Goal: Information Seeking & Learning: Learn about a topic

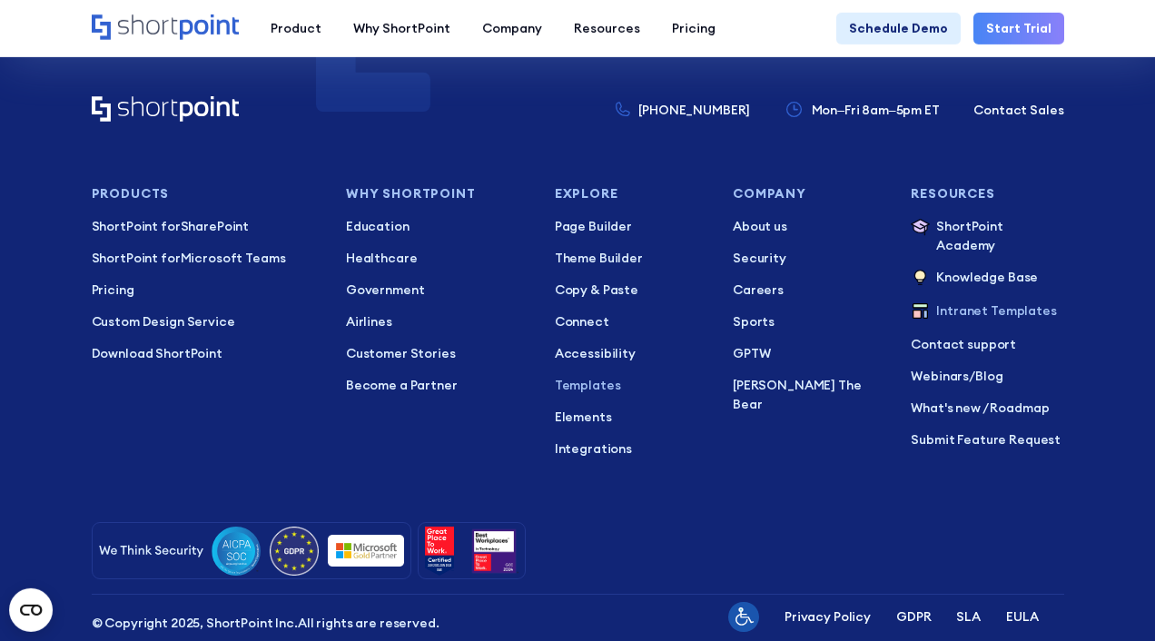
scroll to position [12815, 0]
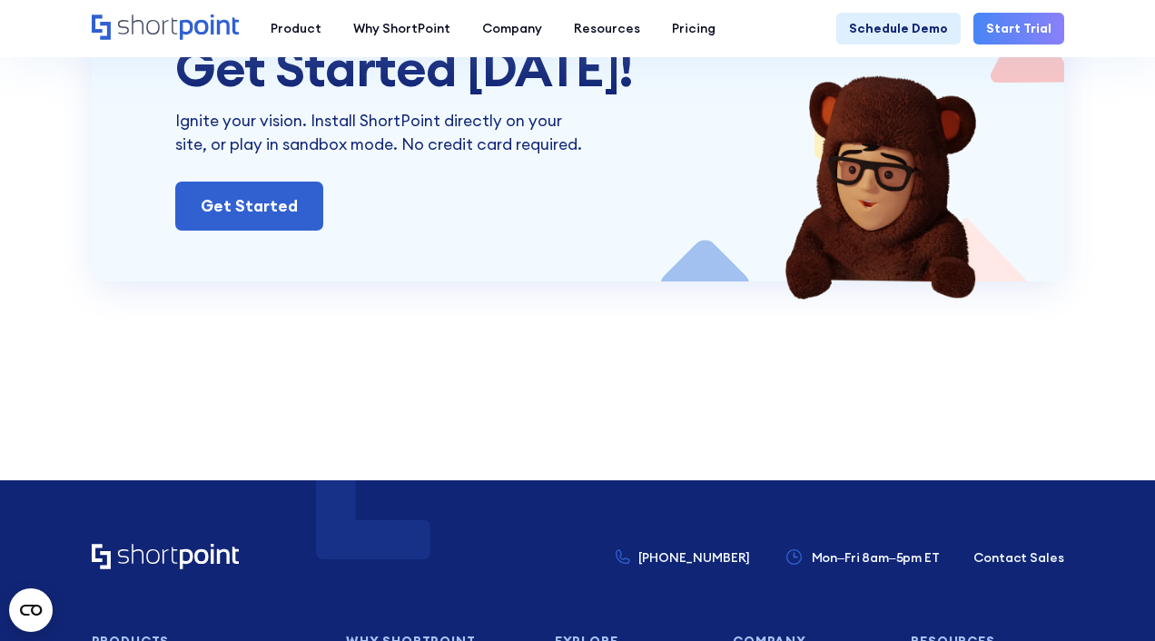
scroll to position [8097, 0]
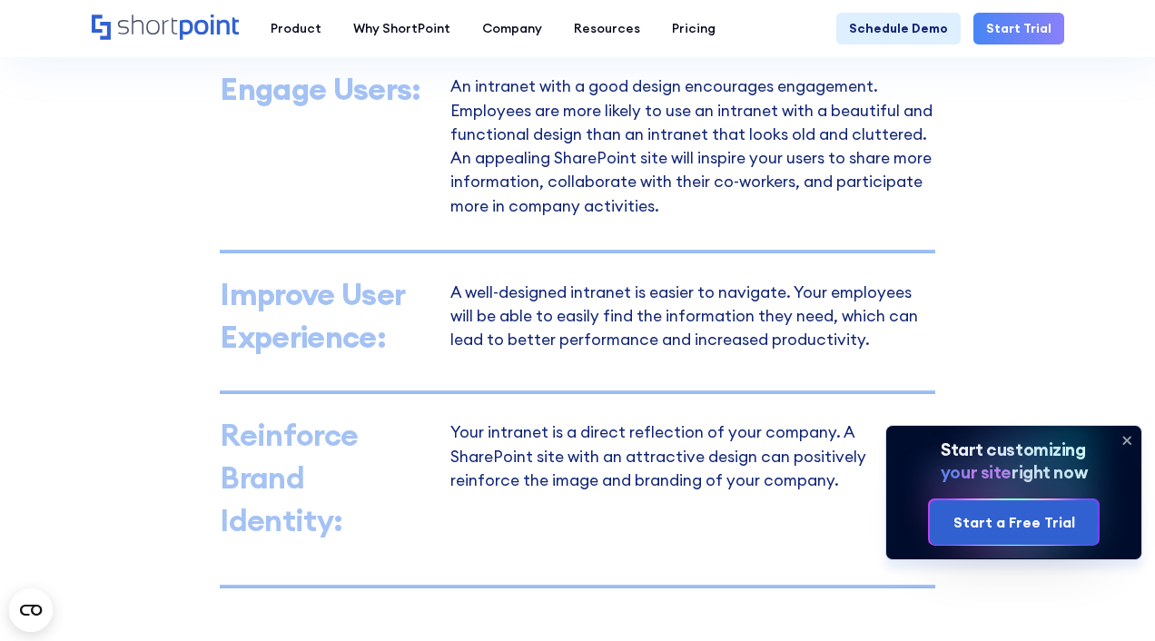
scroll to position [1438, 0]
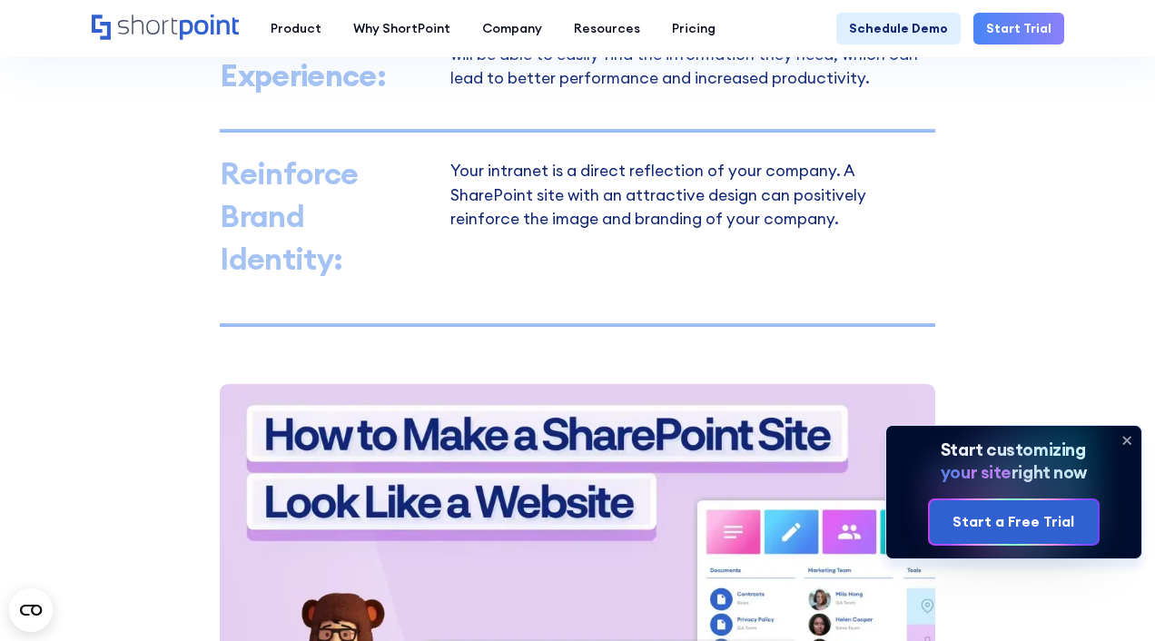
click at [1128, 438] on icon at bounding box center [1126, 440] width 7 height 7
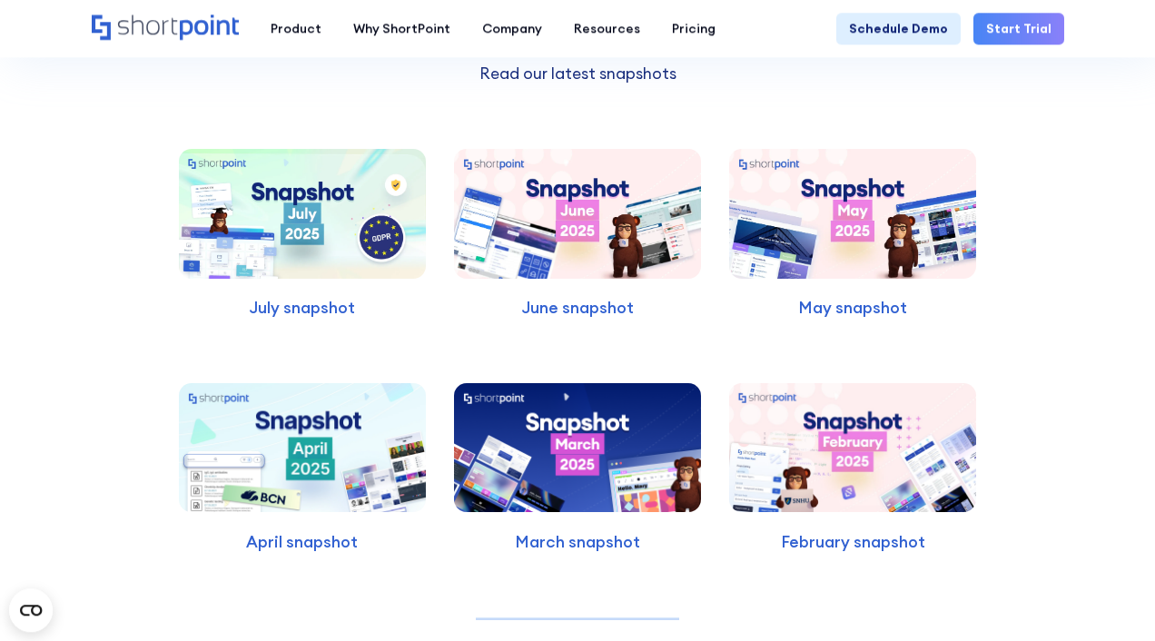
scroll to position [4054, 0]
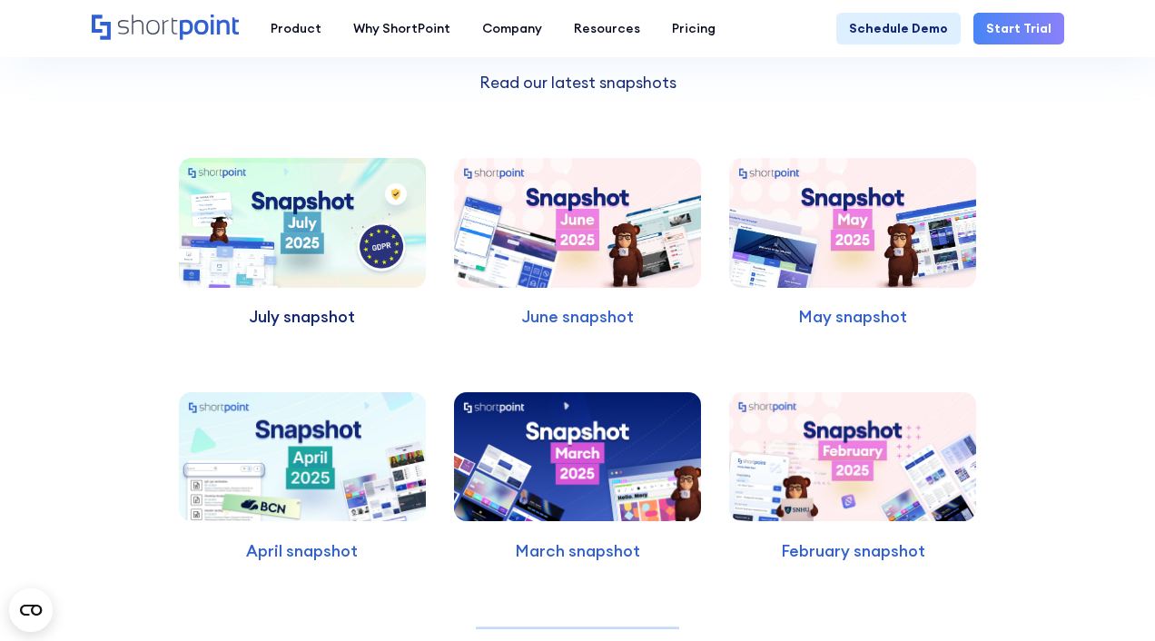
click at [322, 305] on p "July snapshot" at bounding box center [302, 317] width 247 height 24
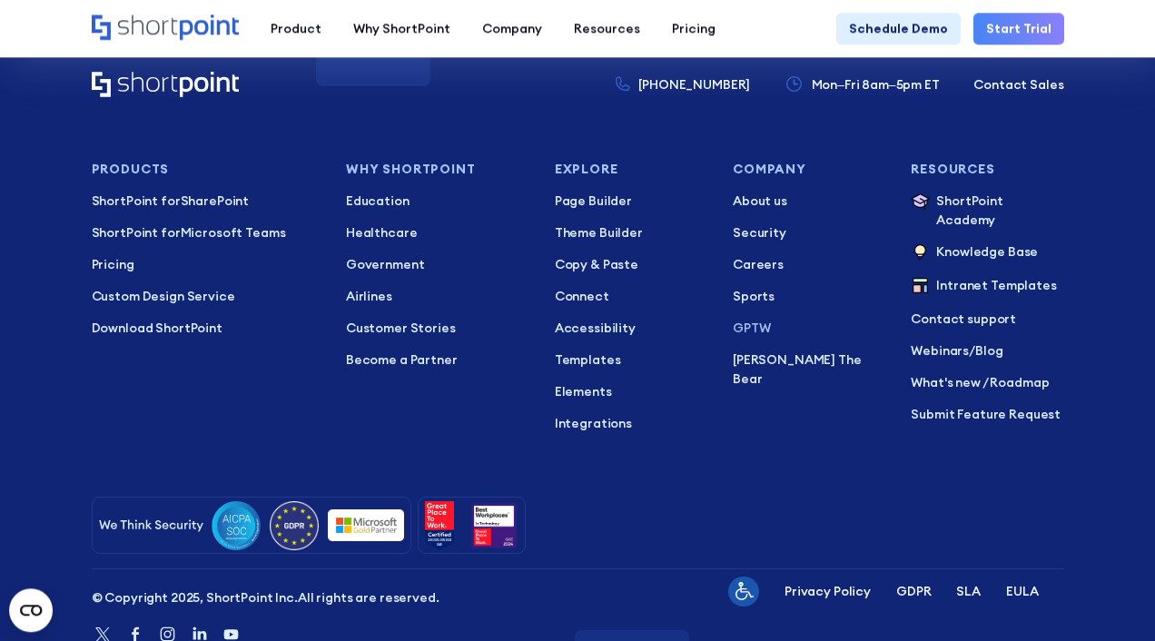
scroll to position [5243, 0]
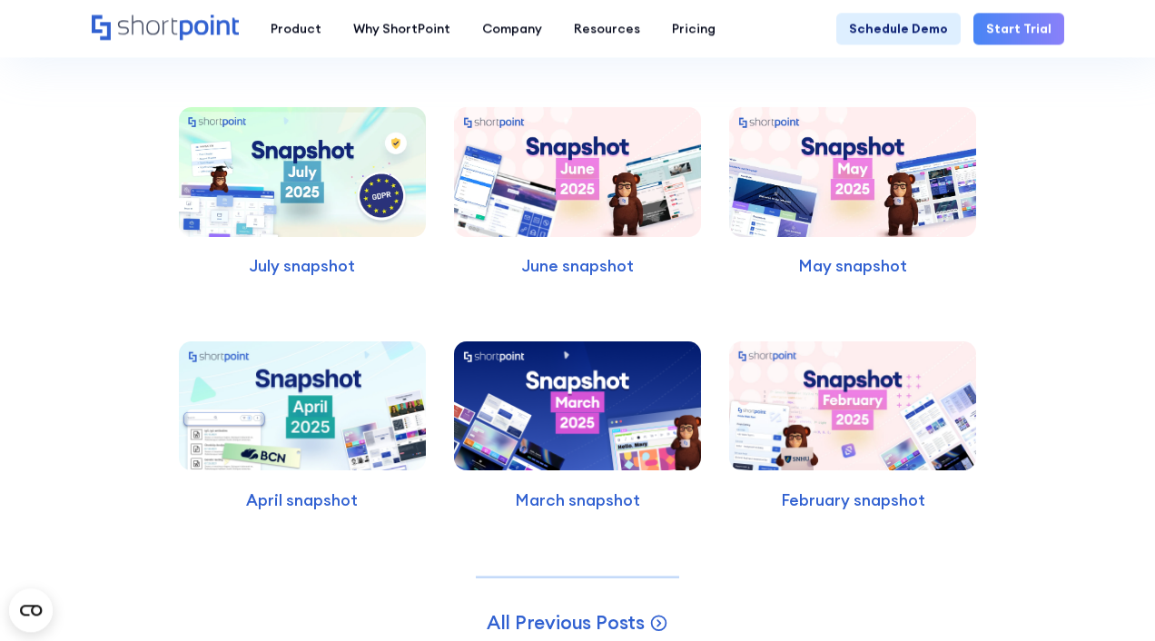
scroll to position [8892, 0]
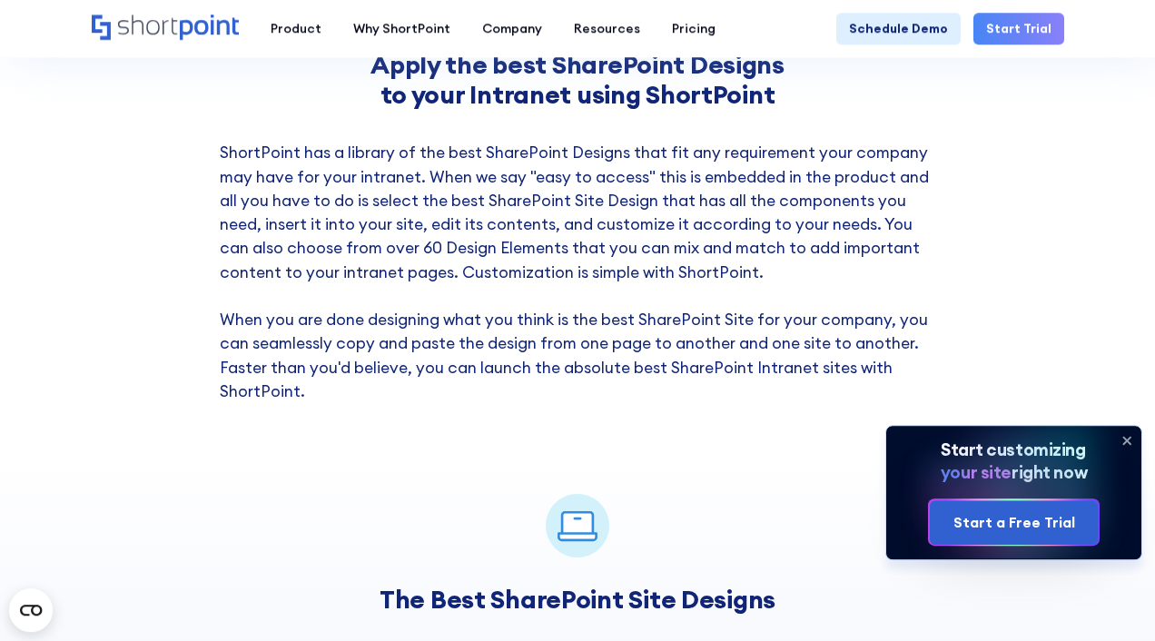
scroll to position [2485, 0]
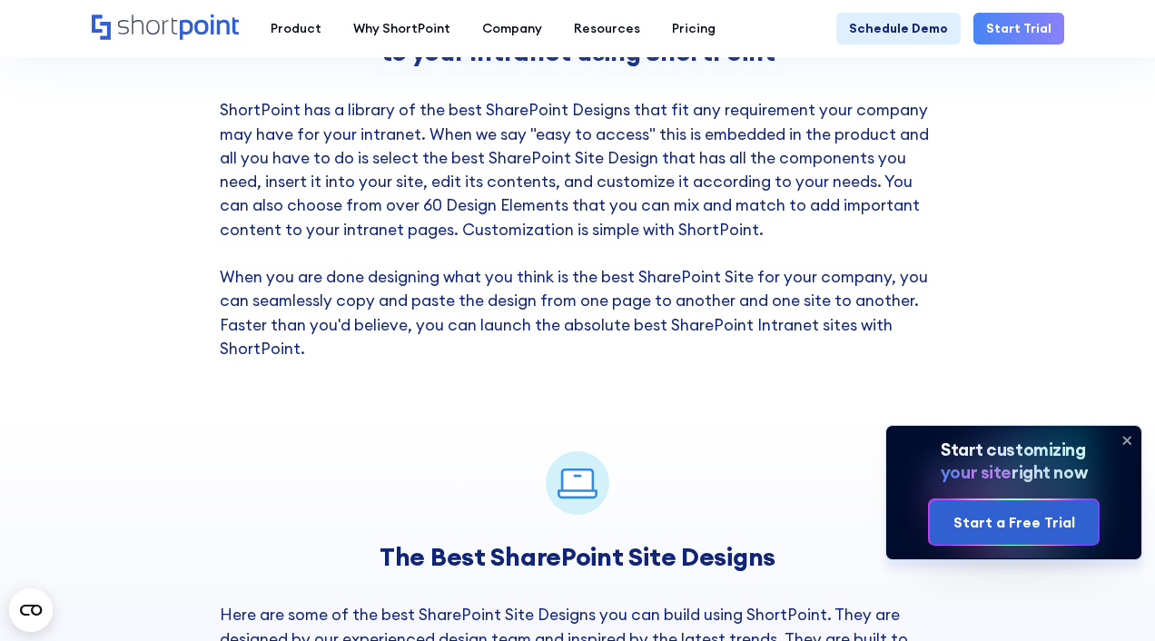
click at [1128, 437] on icon at bounding box center [1126, 440] width 29 height 29
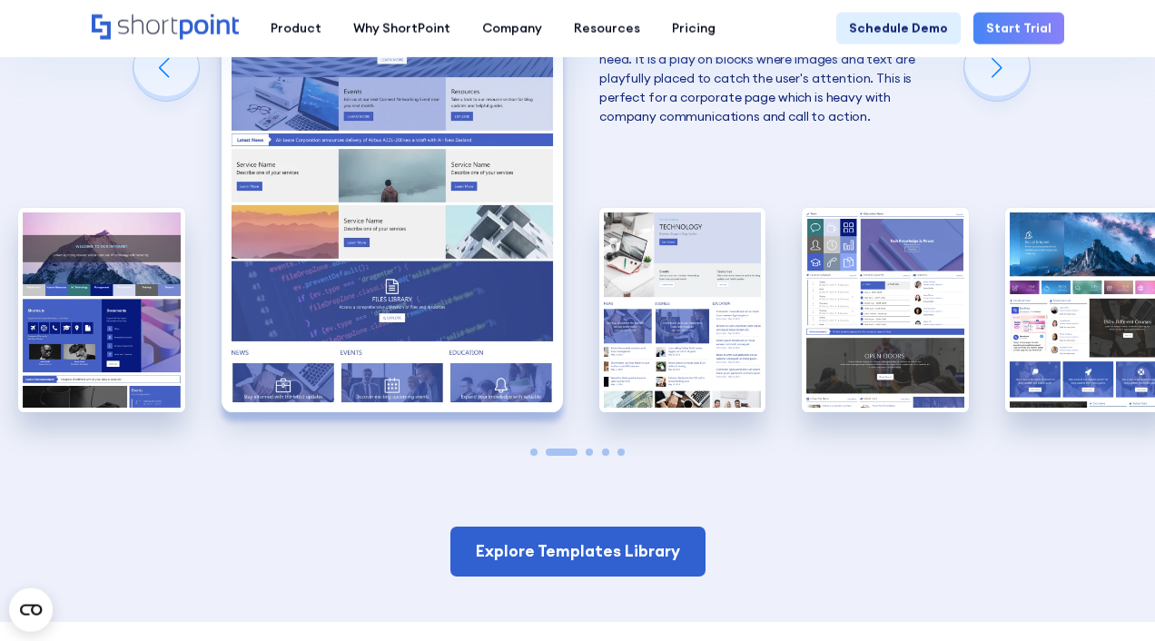
scroll to position [3400, 0]
